Goal: Navigation & Orientation: Find specific page/section

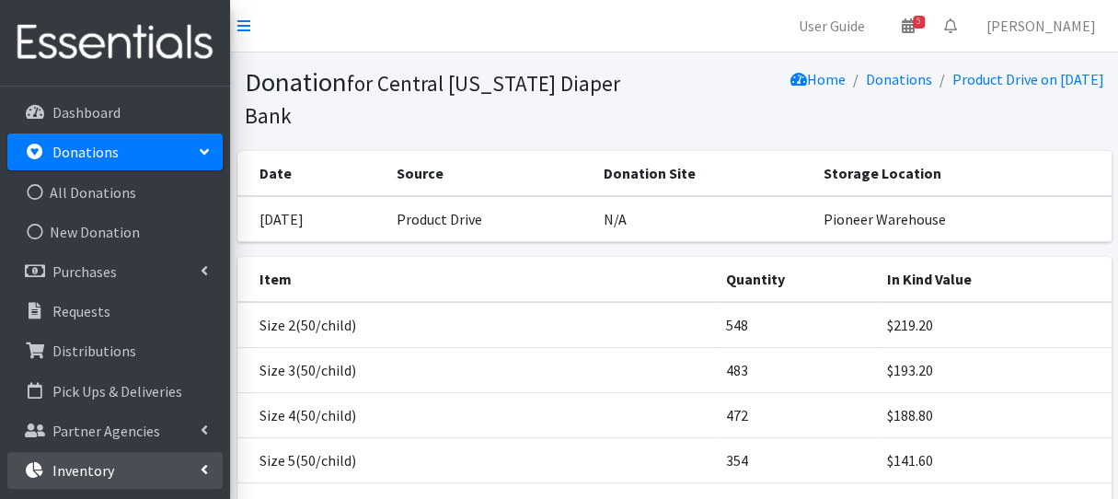
click at [88, 466] on p "Inventory" at bounding box center [83, 470] width 62 height 18
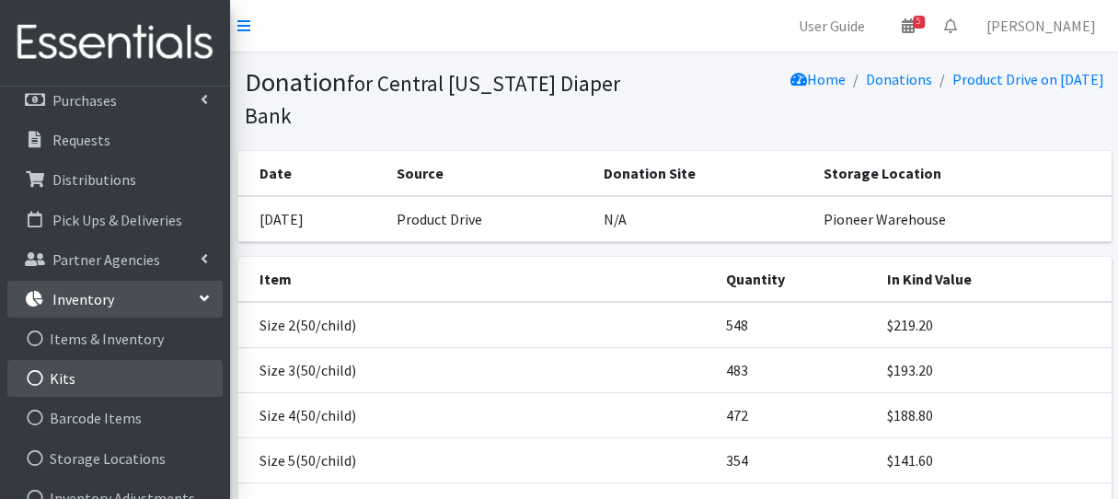
scroll to position [184, 0]
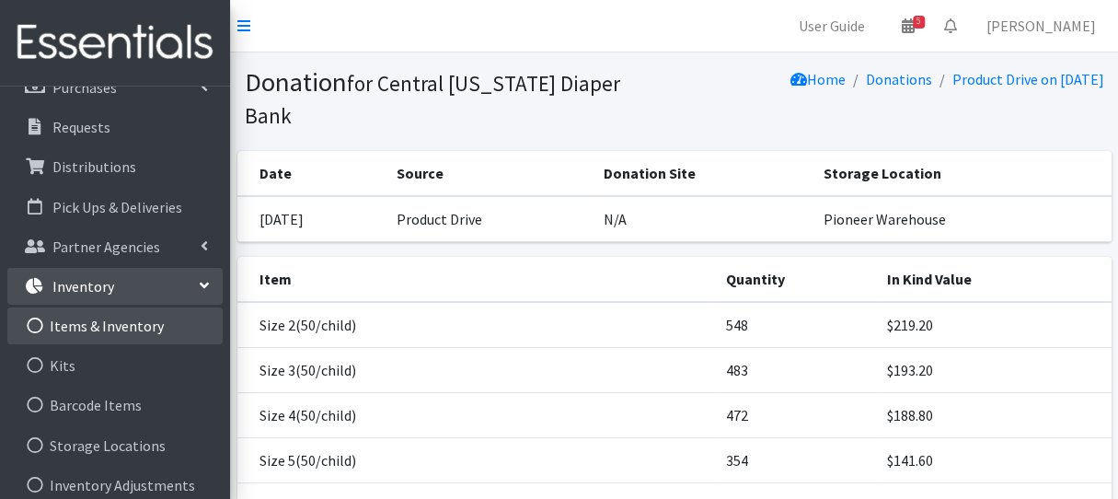
click at [166, 330] on link "Items & Inventory" at bounding box center [114, 325] width 215 height 37
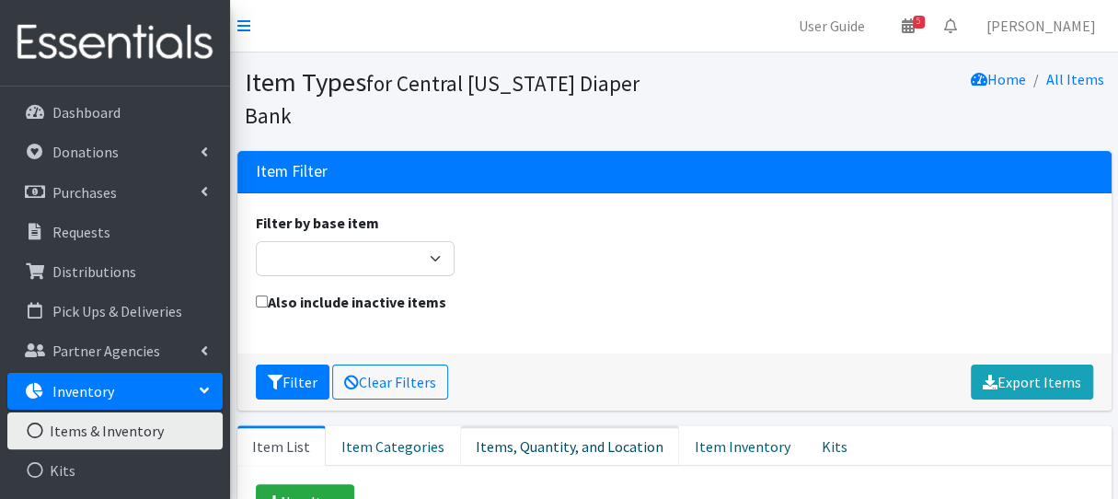
click at [578, 425] on link "Items, Quantity, and Location" at bounding box center [569, 445] width 219 height 40
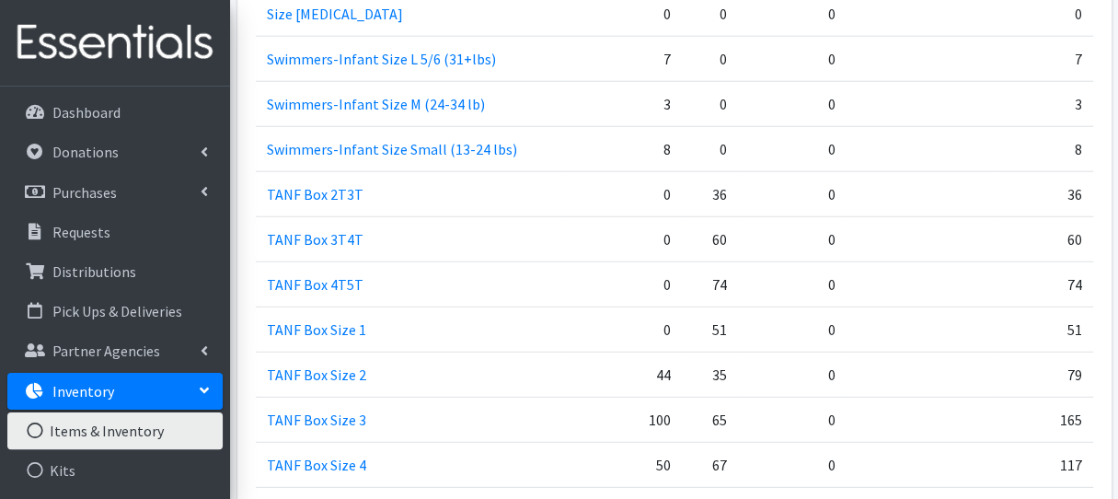
scroll to position [2468, 0]
